Goal: Task Accomplishment & Management: Manage account settings

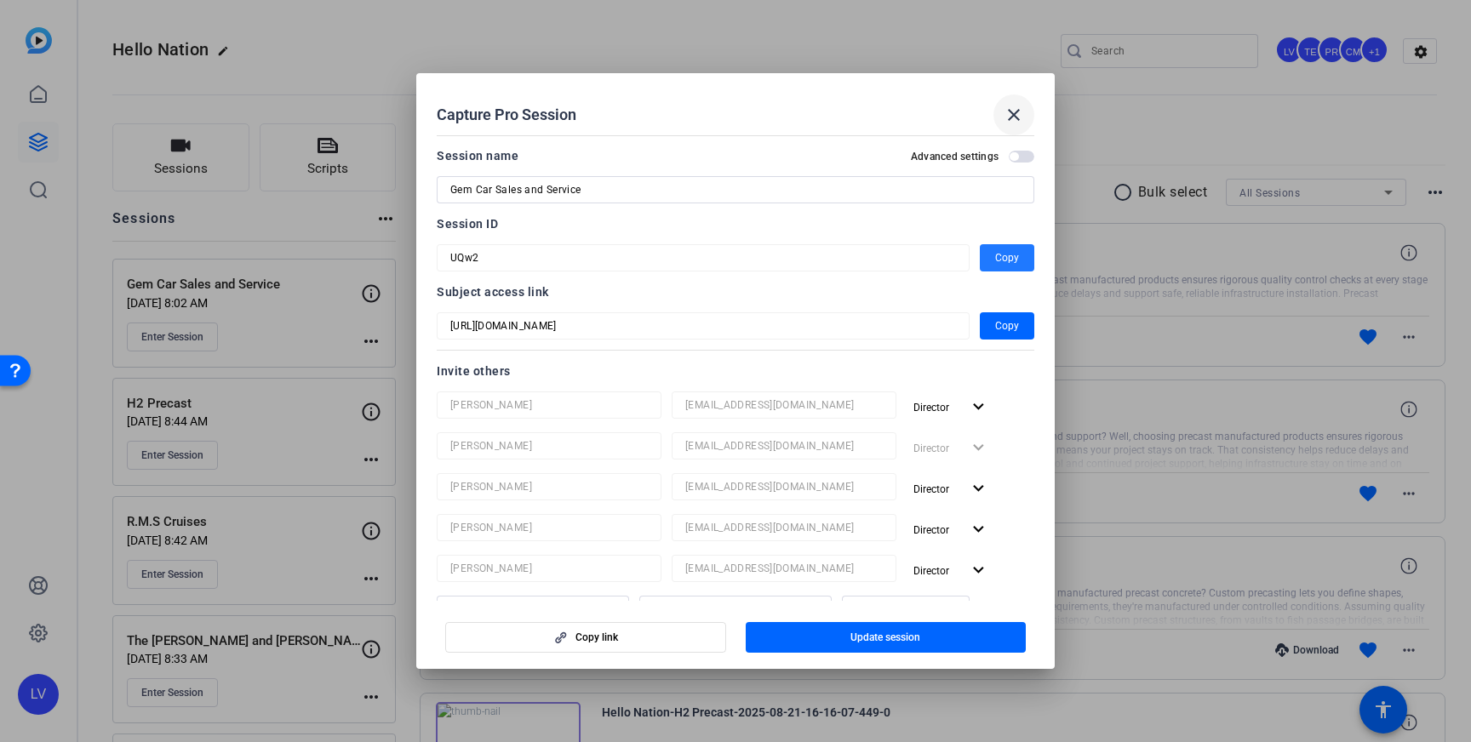
click at [1014, 112] on mat-icon "close" at bounding box center [1014, 115] width 20 height 20
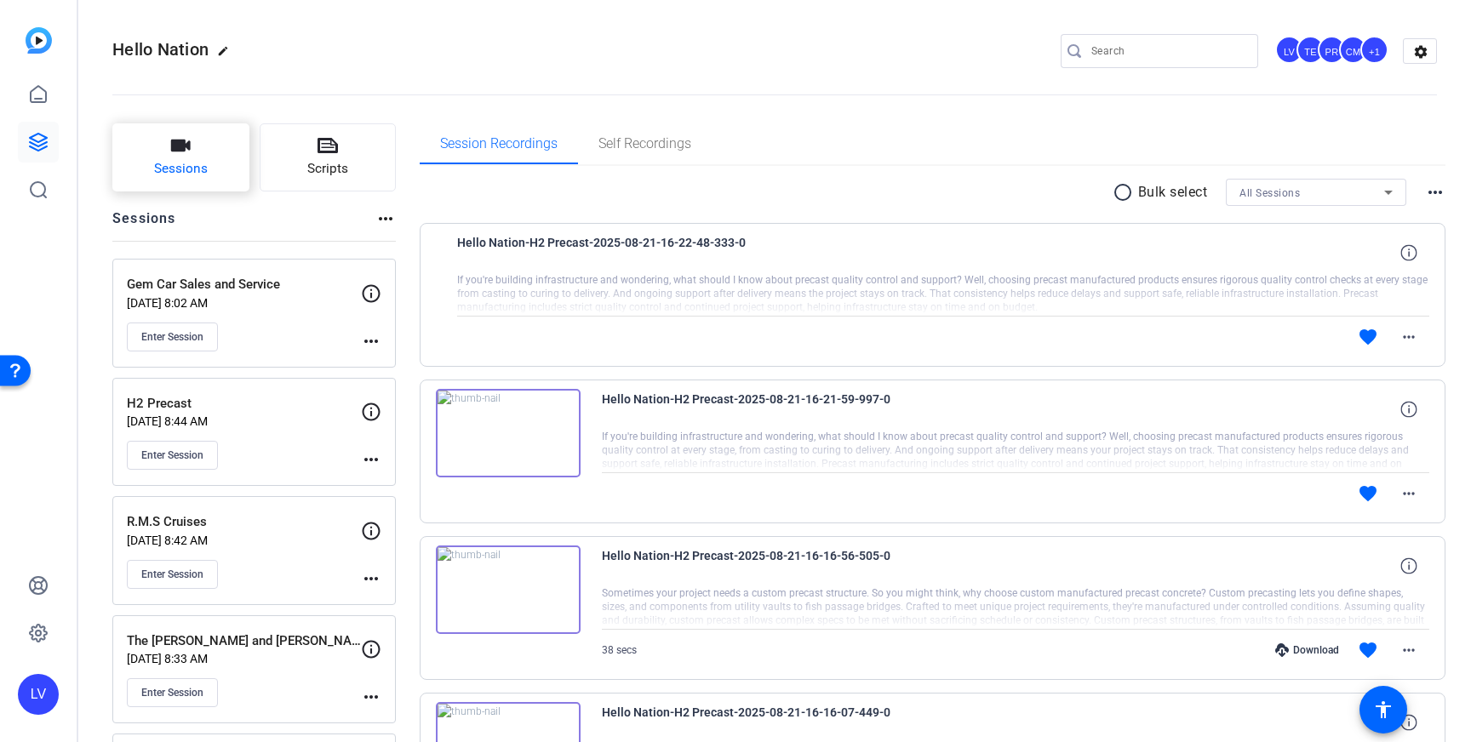
click at [193, 163] on span "Sessions" at bounding box center [181, 169] width 54 height 20
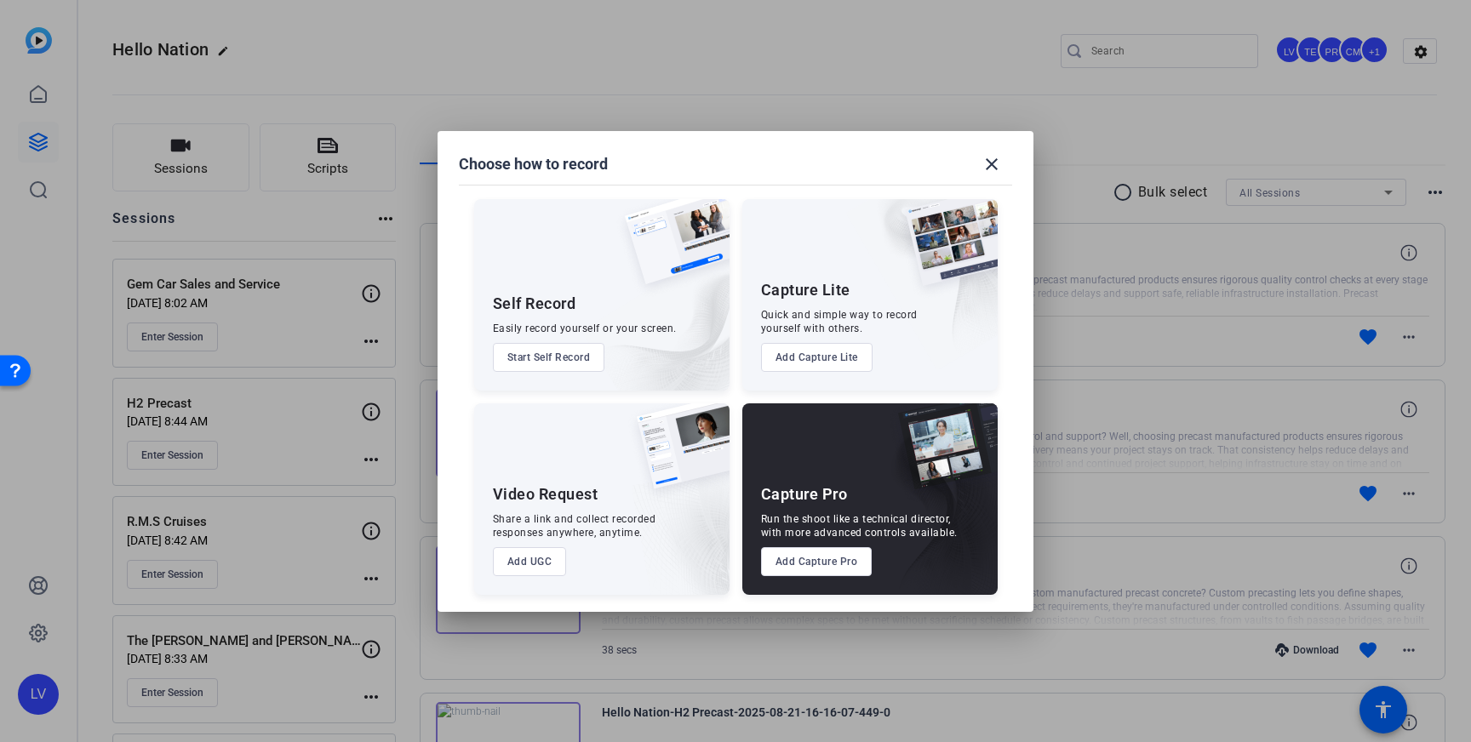
click at [810, 553] on button "Add Capture Pro" at bounding box center [817, 561] width 112 height 29
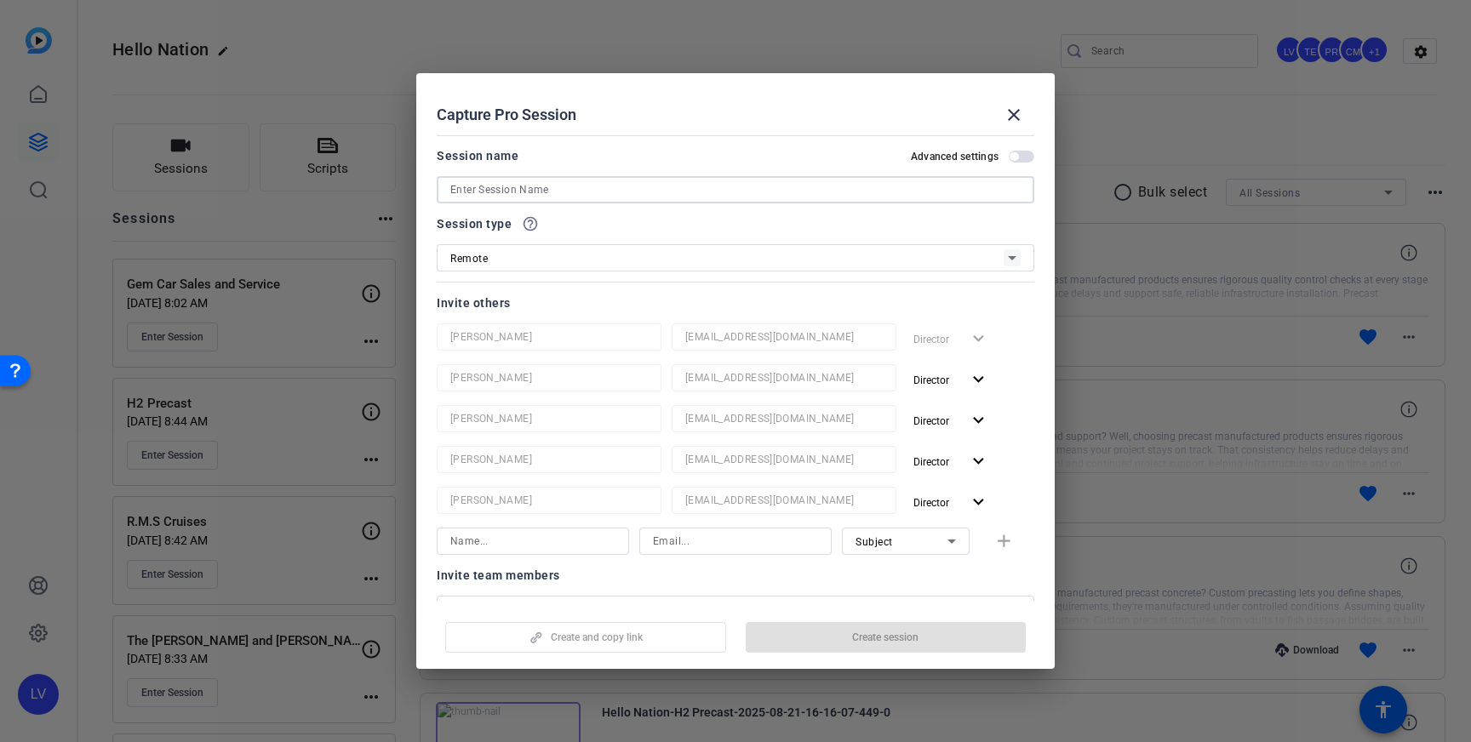
click at [595, 192] on input at bounding box center [735, 190] width 570 height 20
paste input "Carolina Buyers Agent"
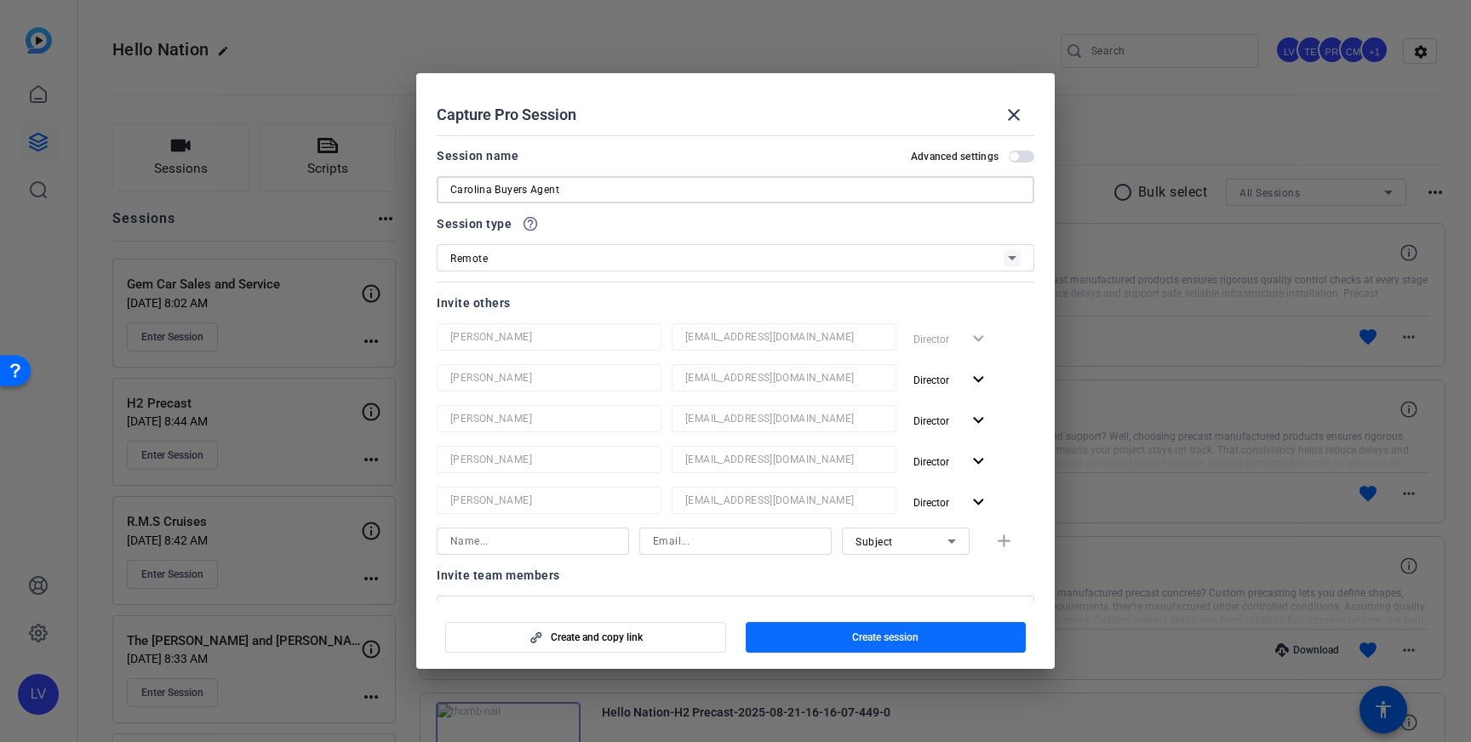
type input "Carolina Buyers Agent"
click at [961, 635] on span "button" at bounding box center [886, 637] width 281 height 41
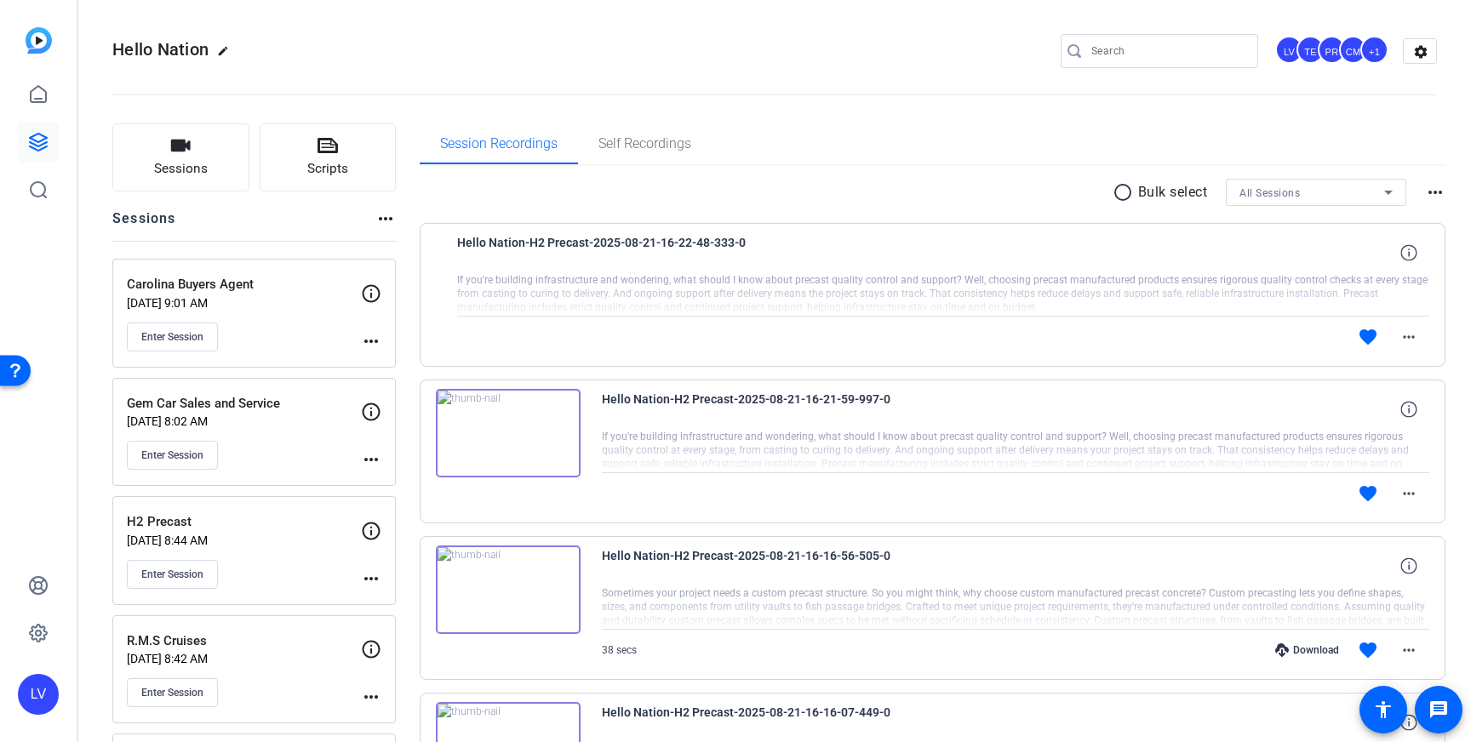
click at [363, 340] on mat-icon "more_horiz" at bounding box center [371, 341] width 20 height 20
click at [390, 361] on span "Edit Session" at bounding box center [413, 366] width 77 height 20
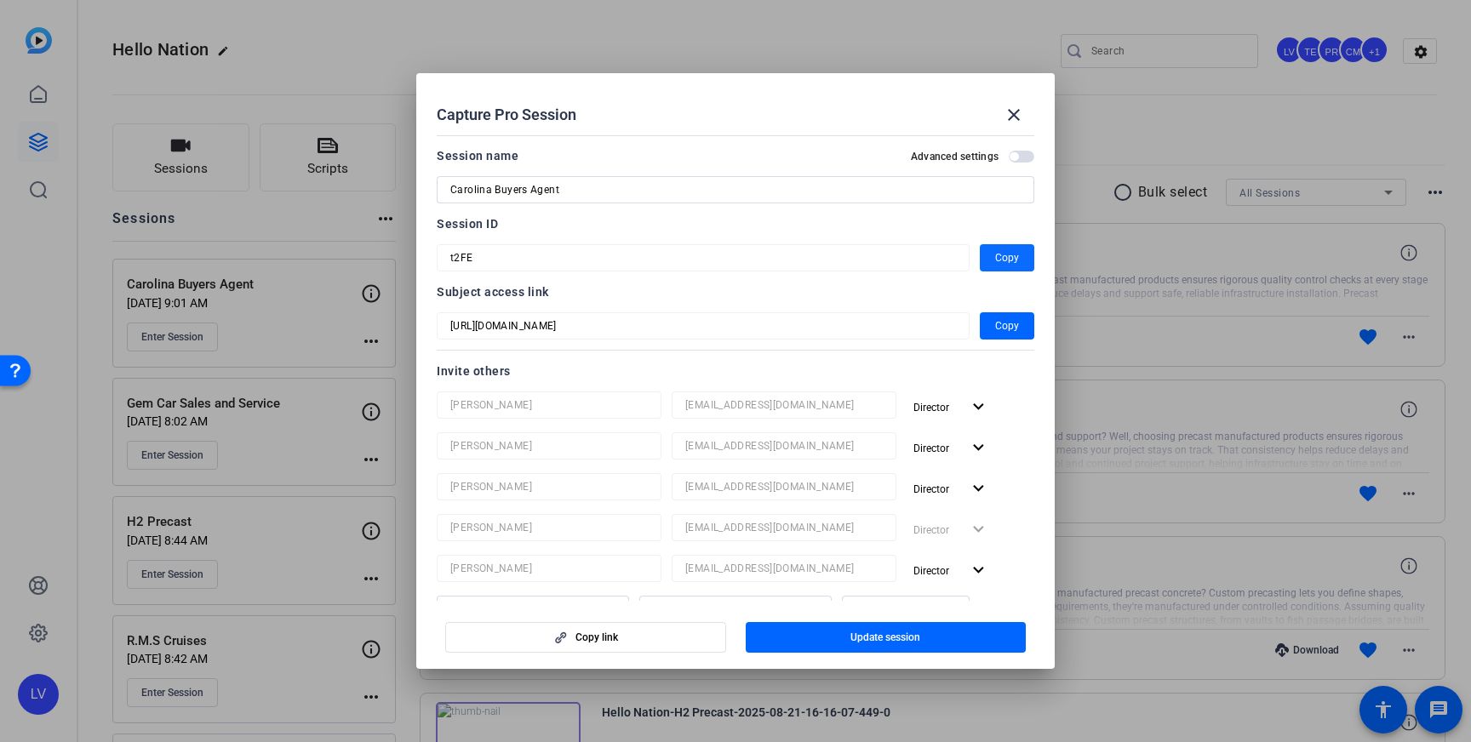
click at [999, 255] on span "Copy" at bounding box center [1007, 258] width 24 height 20
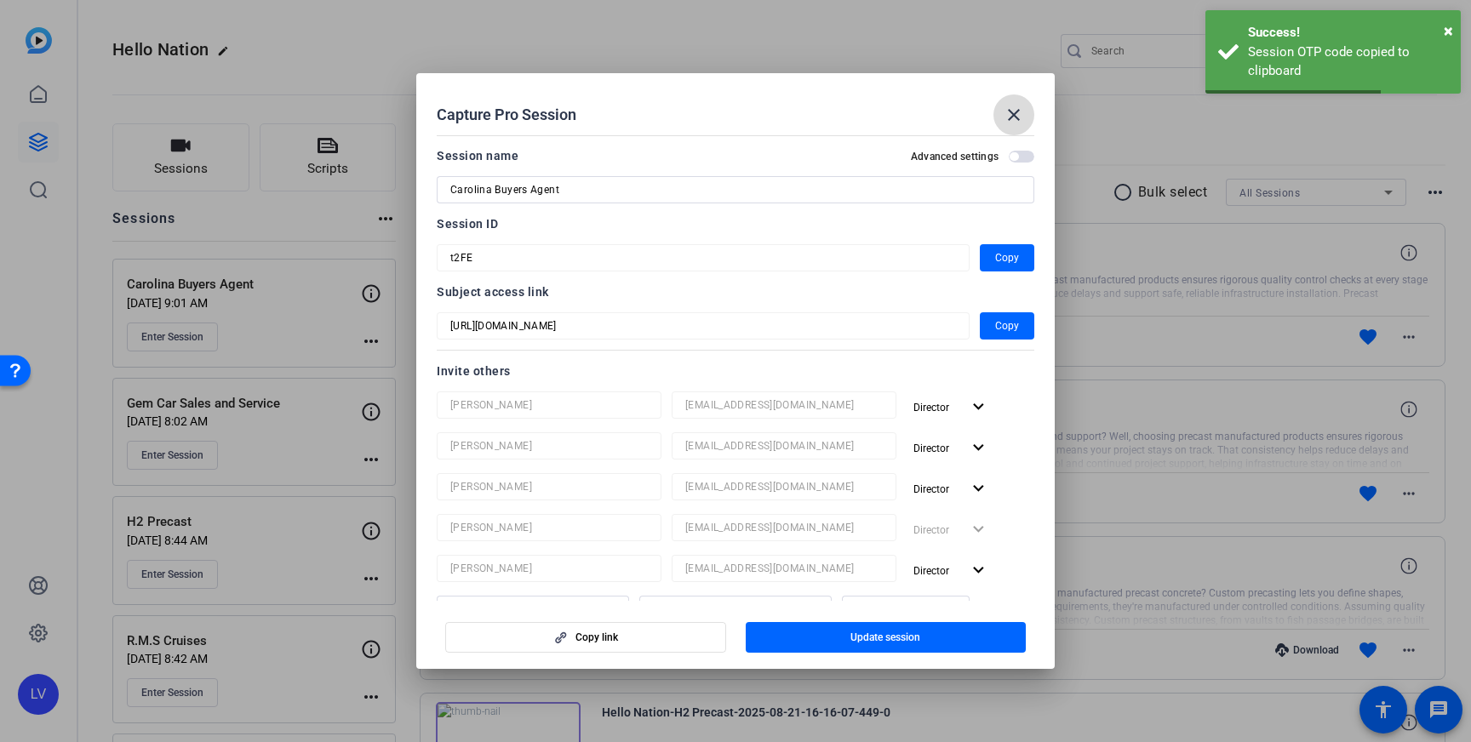
click at [1010, 105] on mat-icon "close" at bounding box center [1014, 115] width 20 height 20
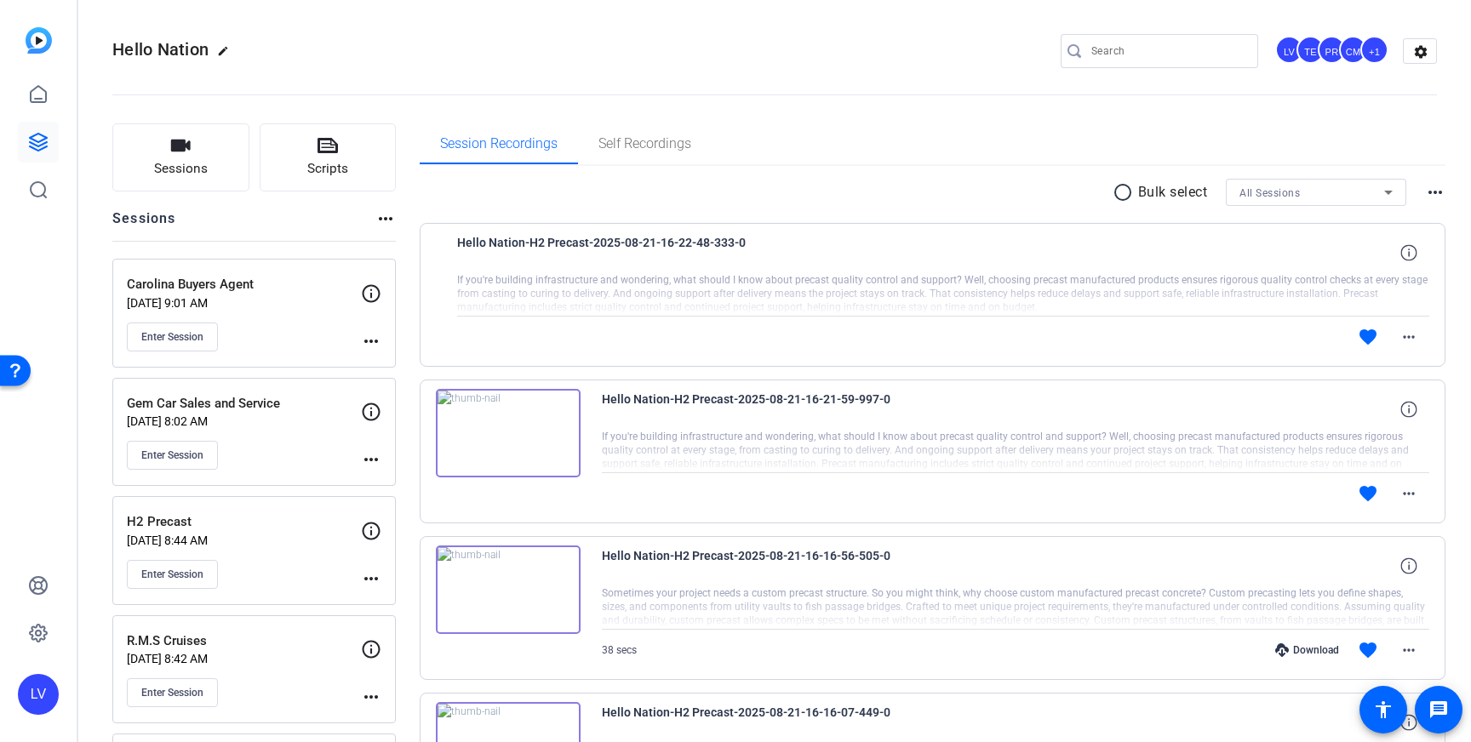
click at [364, 340] on mat-icon "more_horiz" at bounding box center [371, 341] width 20 height 20
click at [419, 369] on span "Edit Session" at bounding box center [413, 366] width 77 height 20
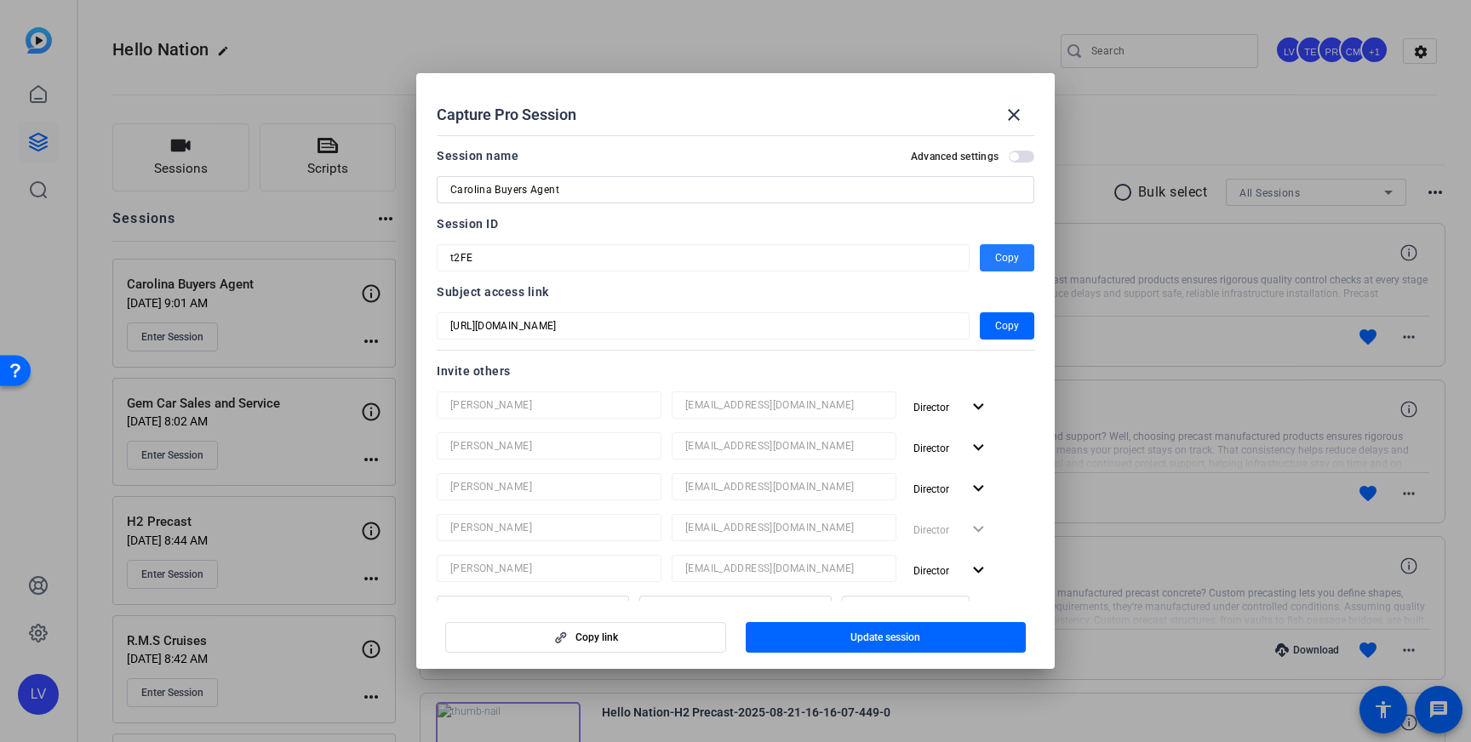
click at [1000, 257] on span "Copy" at bounding box center [1007, 258] width 24 height 20
click at [1016, 101] on span at bounding box center [1013, 114] width 41 height 41
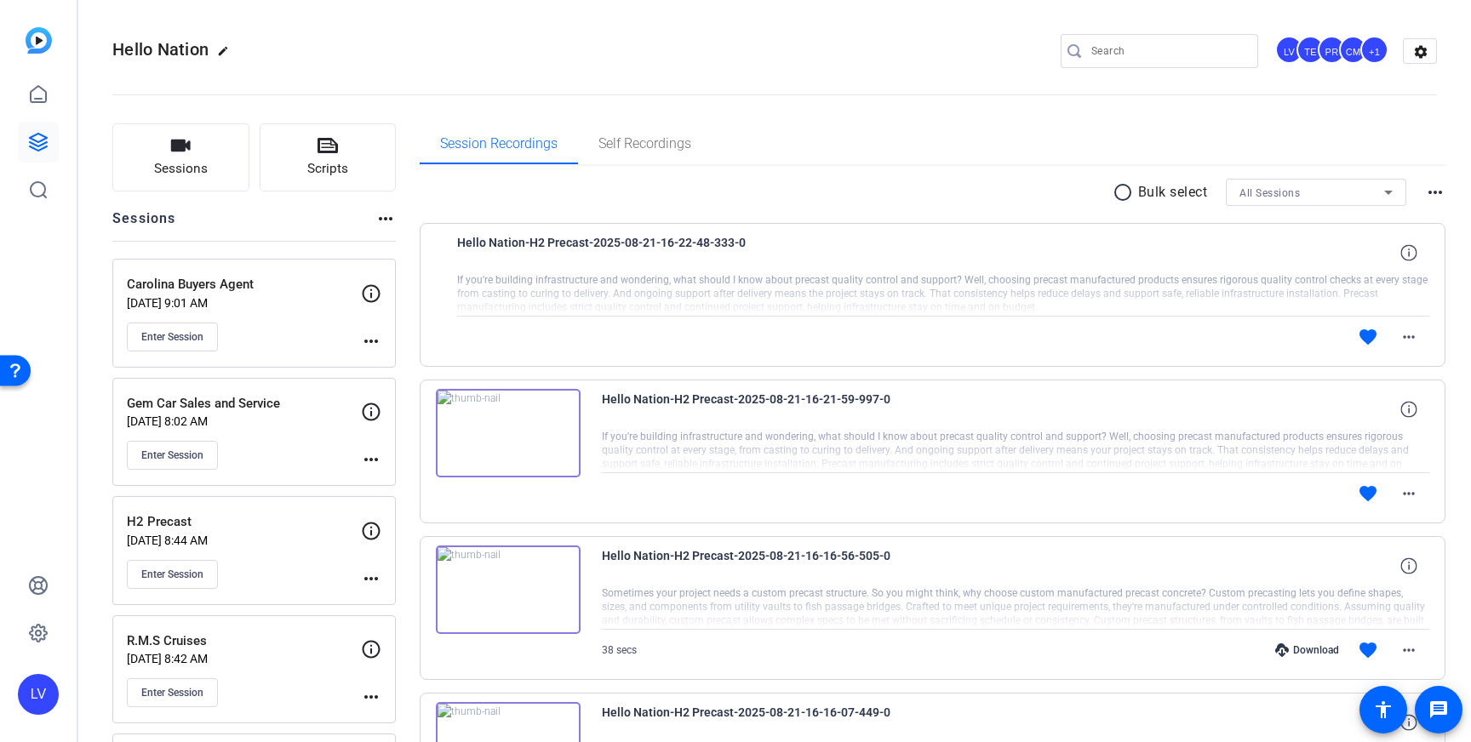
click at [1148, 50] on input "Search" at bounding box center [1167, 51] width 153 height 20
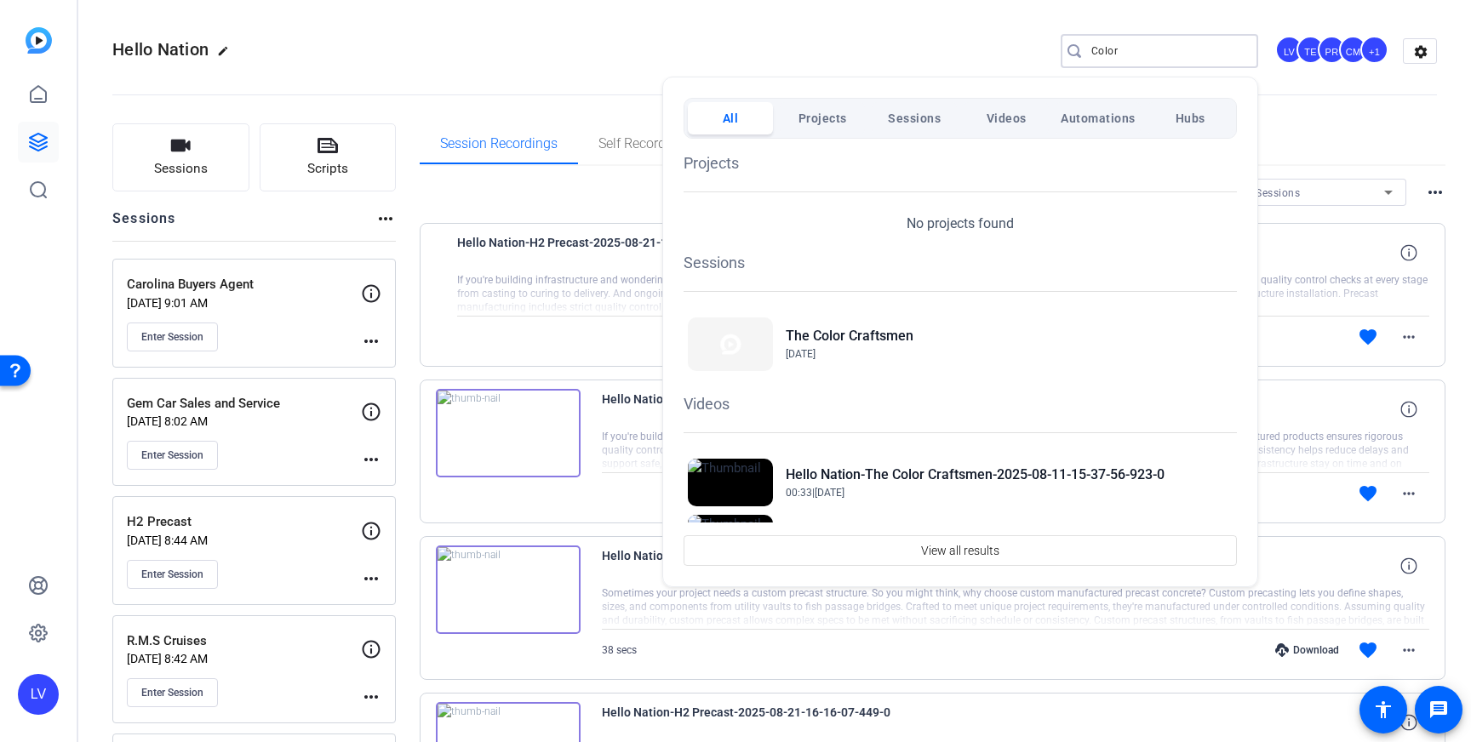
type input "Color"
click at [494, 85] on div at bounding box center [735, 371] width 1471 height 742
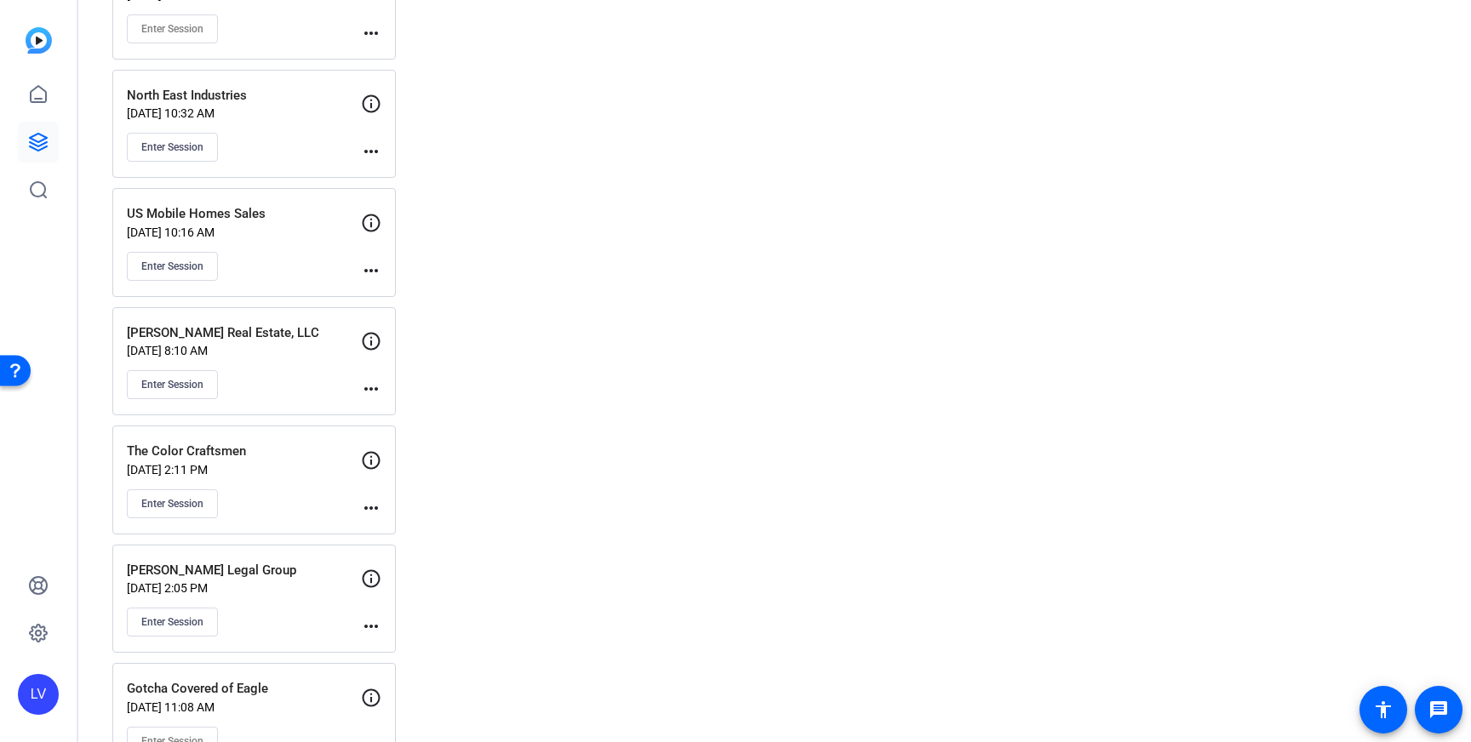
scroll to position [3216, 0]
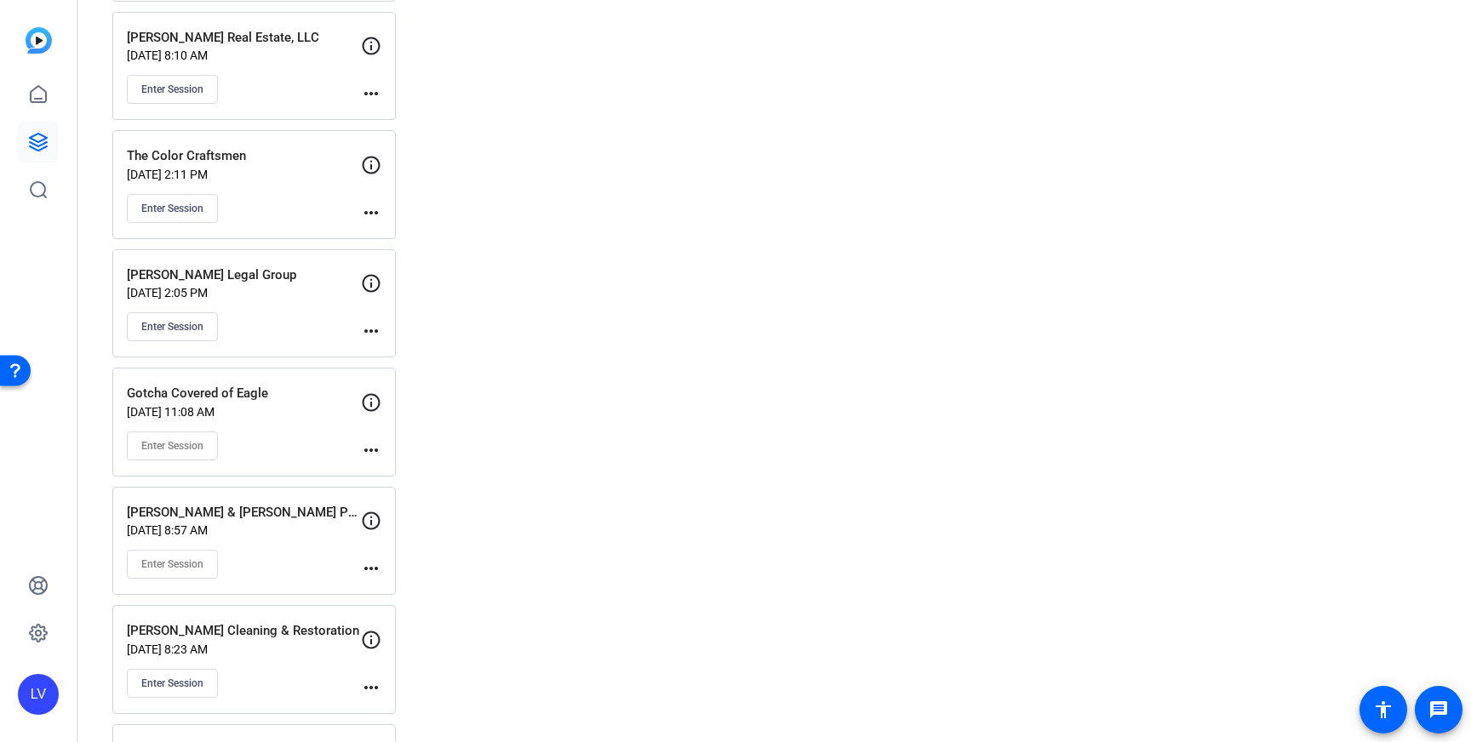
click at [316, 507] on p "[PERSON_NAME] & [PERSON_NAME] Pest Control" at bounding box center [244, 513] width 234 height 20
click at [371, 215] on mat-icon "more_horiz" at bounding box center [371, 213] width 20 height 20
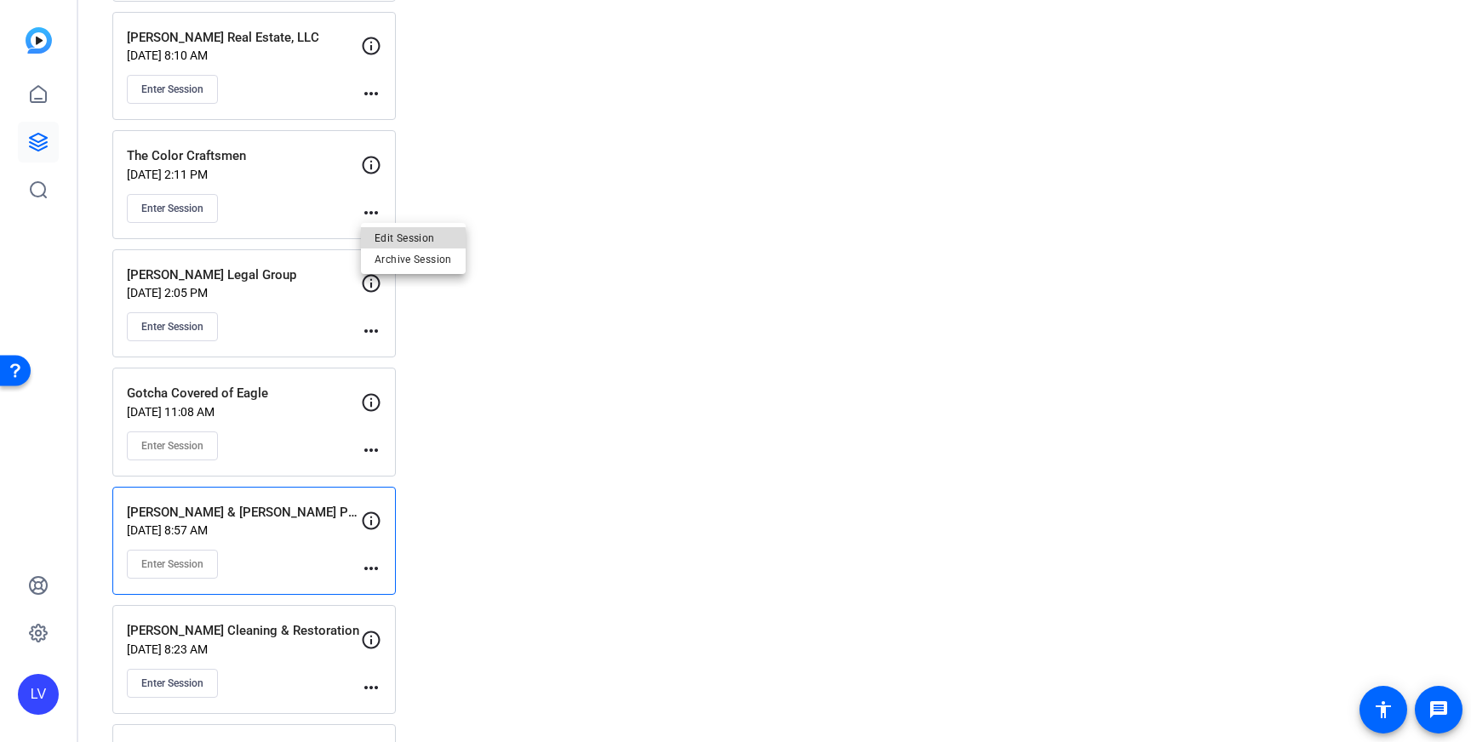
click at [409, 245] on span "Edit Session" at bounding box center [413, 237] width 77 height 20
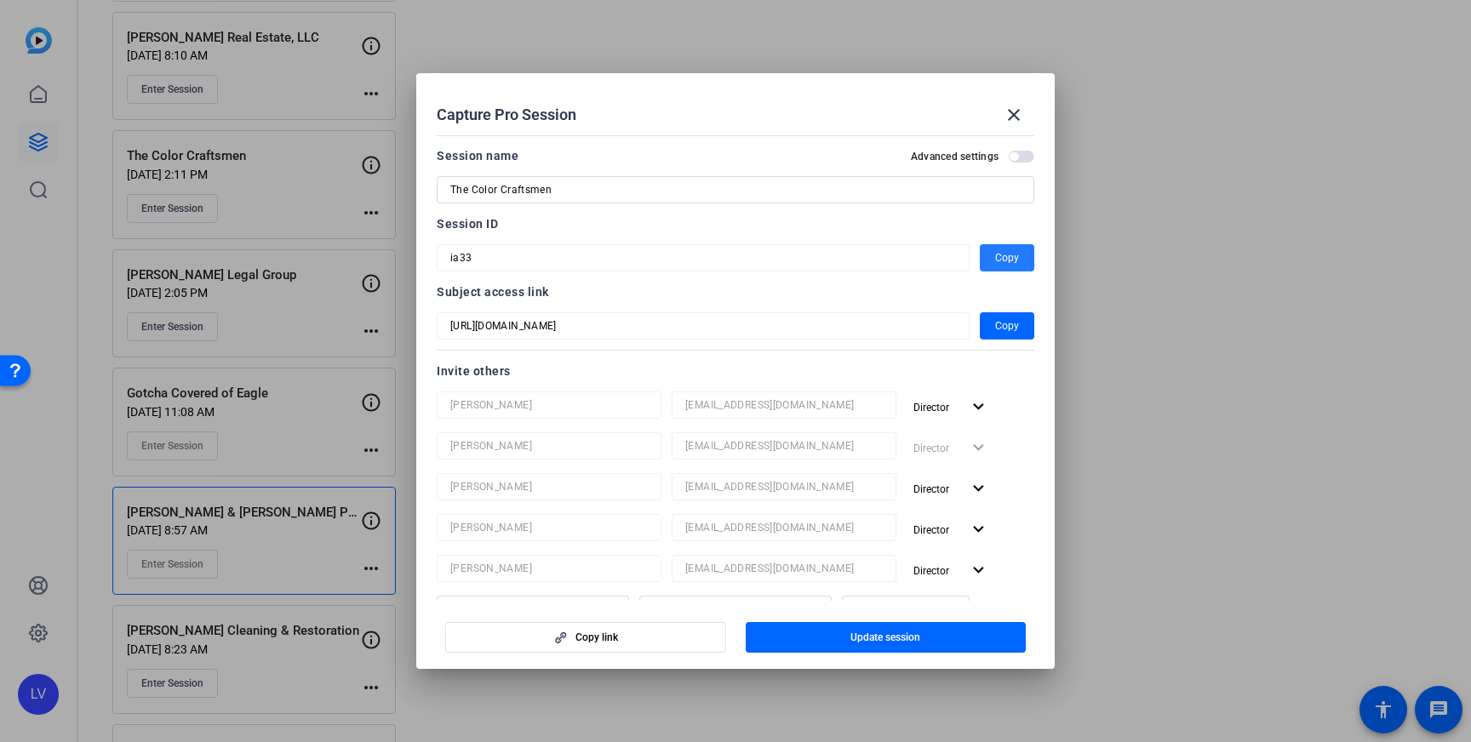
click at [994, 255] on span "button" at bounding box center [1007, 258] width 54 height 41
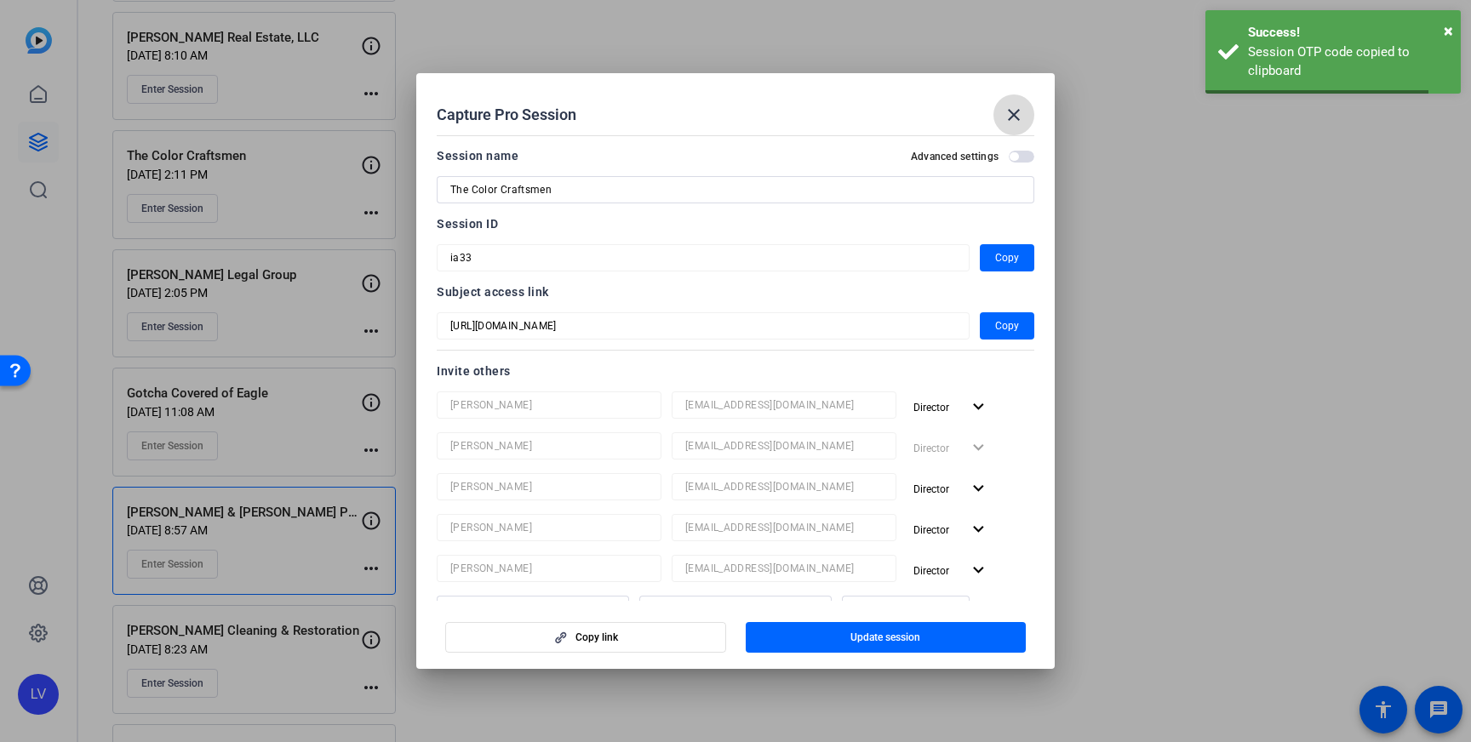
click at [1021, 107] on mat-icon "close" at bounding box center [1014, 115] width 20 height 20
